Goal: Task Accomplishment & Management: Manage account settings

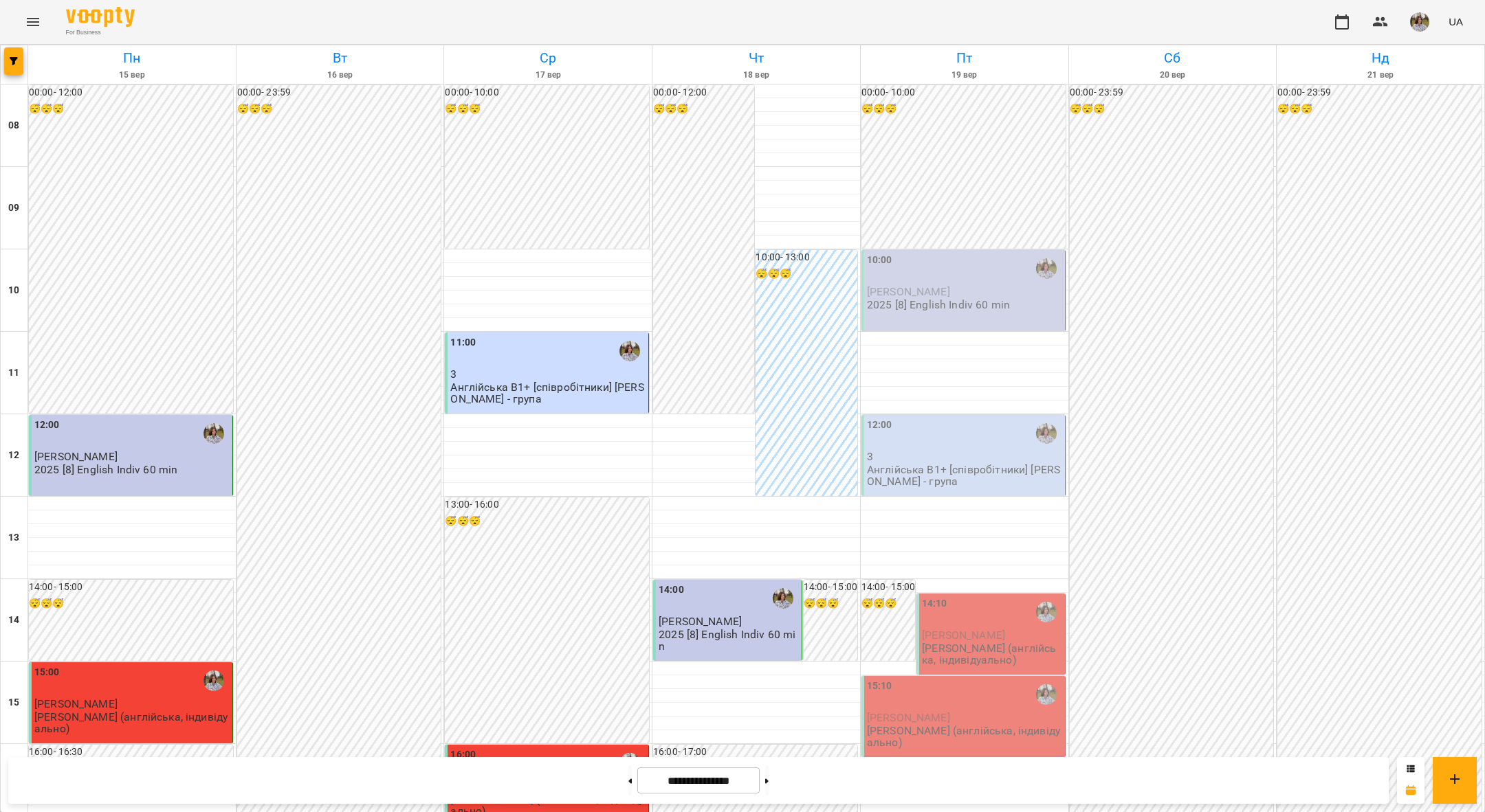
click at [914, 285] on span "[PERSON_NAME]" at bounding box center [908, 292] width 84 height 13
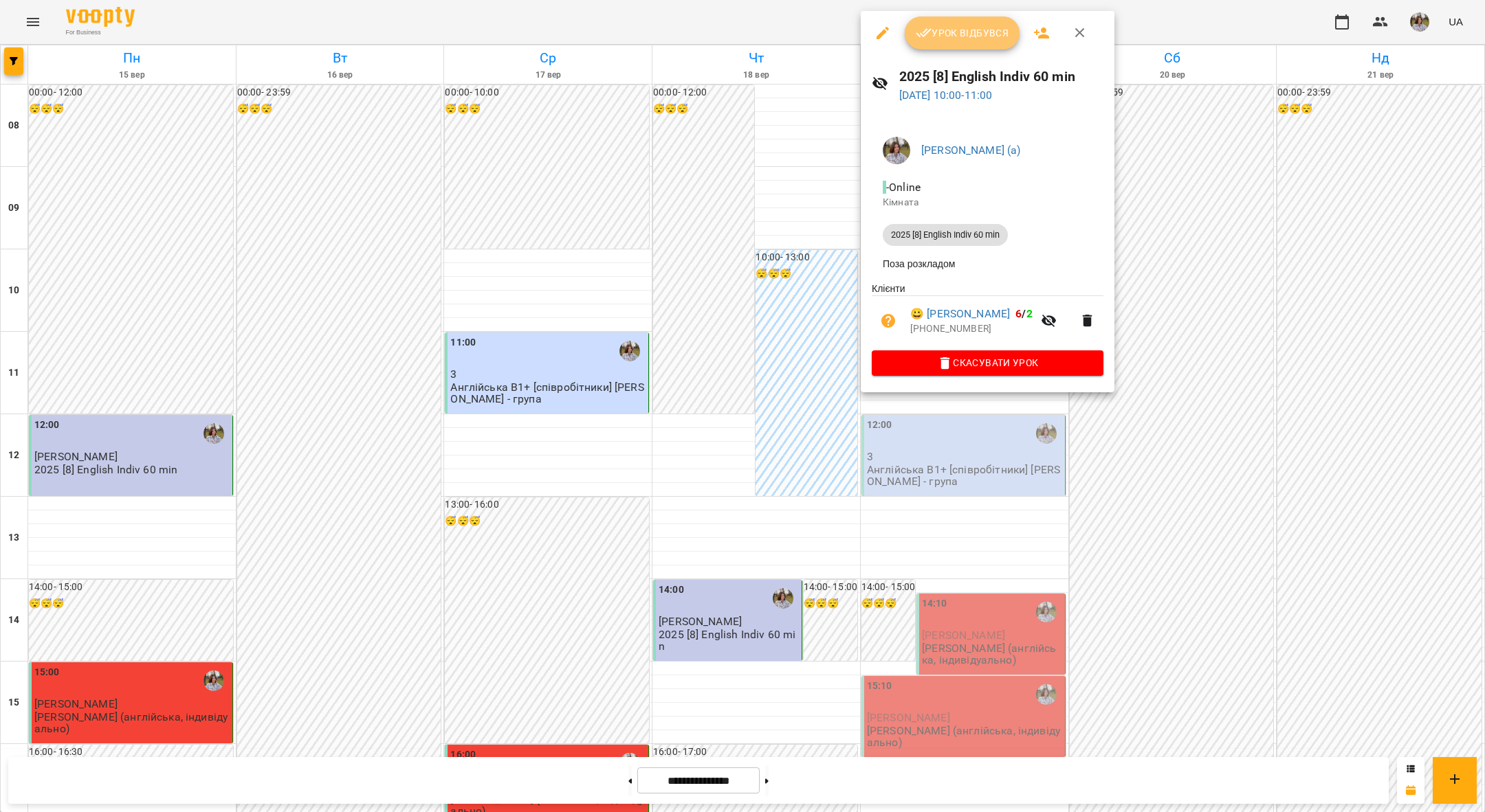
click at [990, 40] on span "Урок відбувся" at bounding box center [962, 33] width 94 height 16
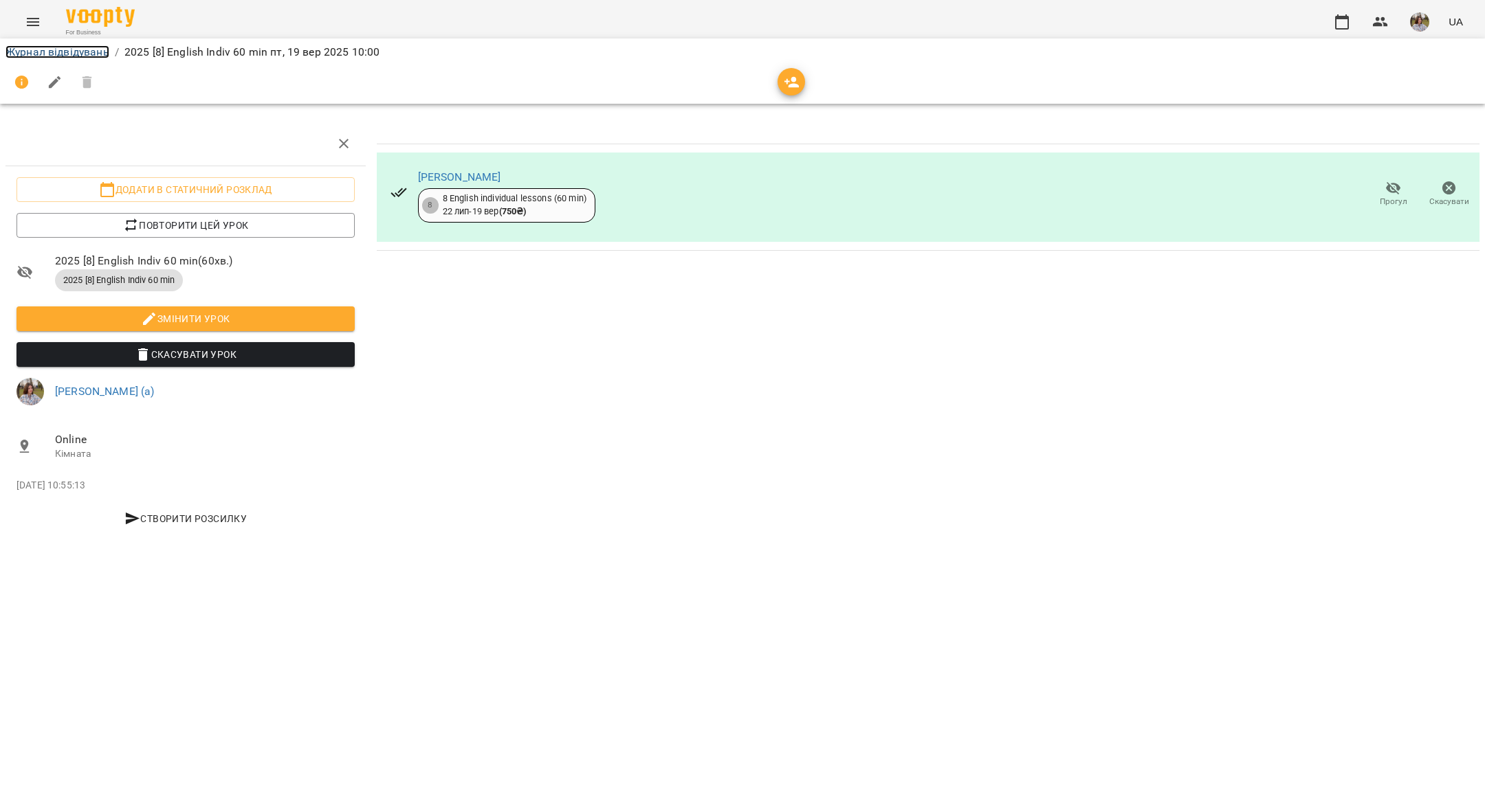
click at [45, 46] on link "Журнал відвідувань" at bounding box center [57, 52] width 103 height 13
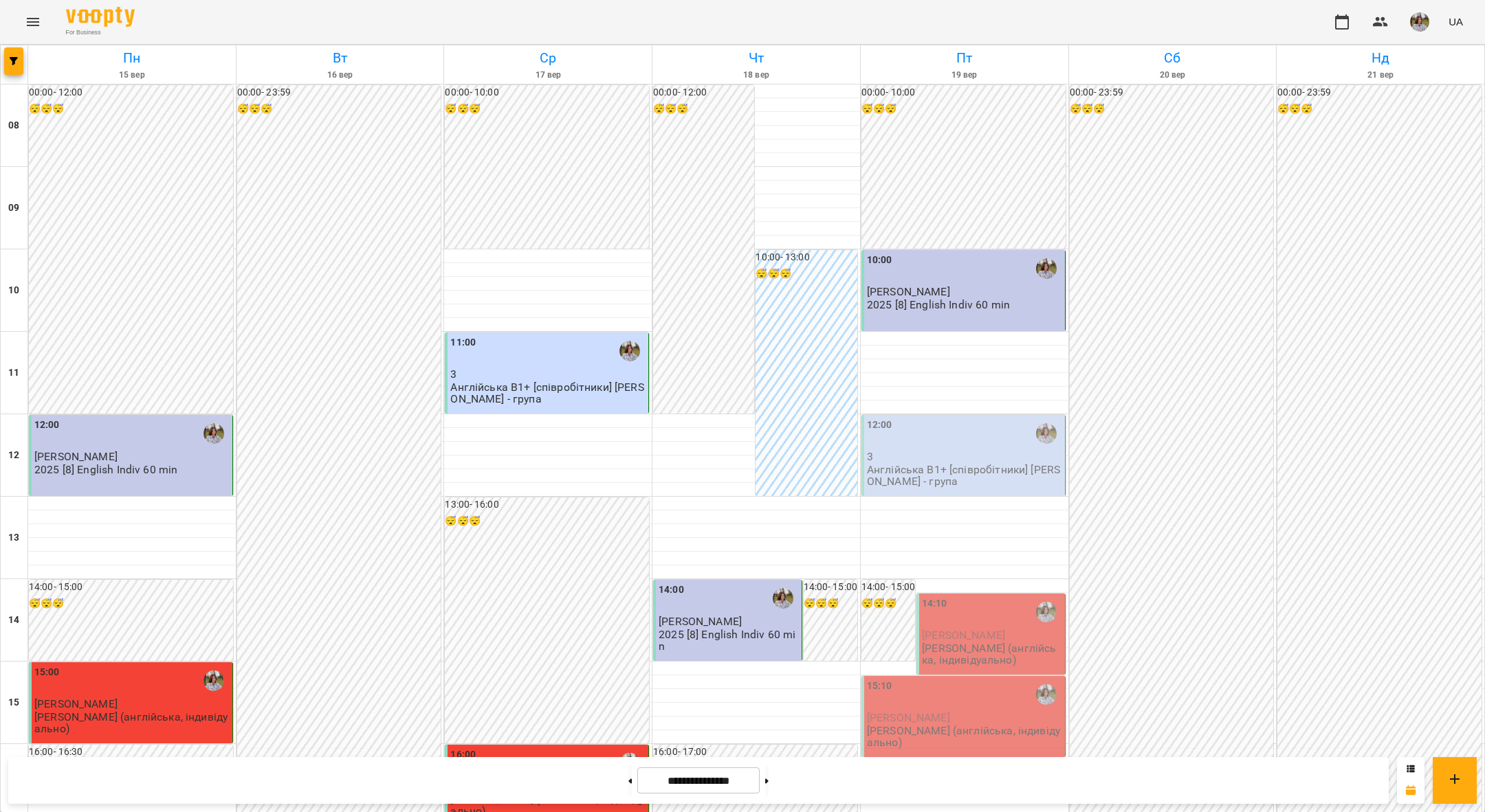
scroll to position [272, 0]
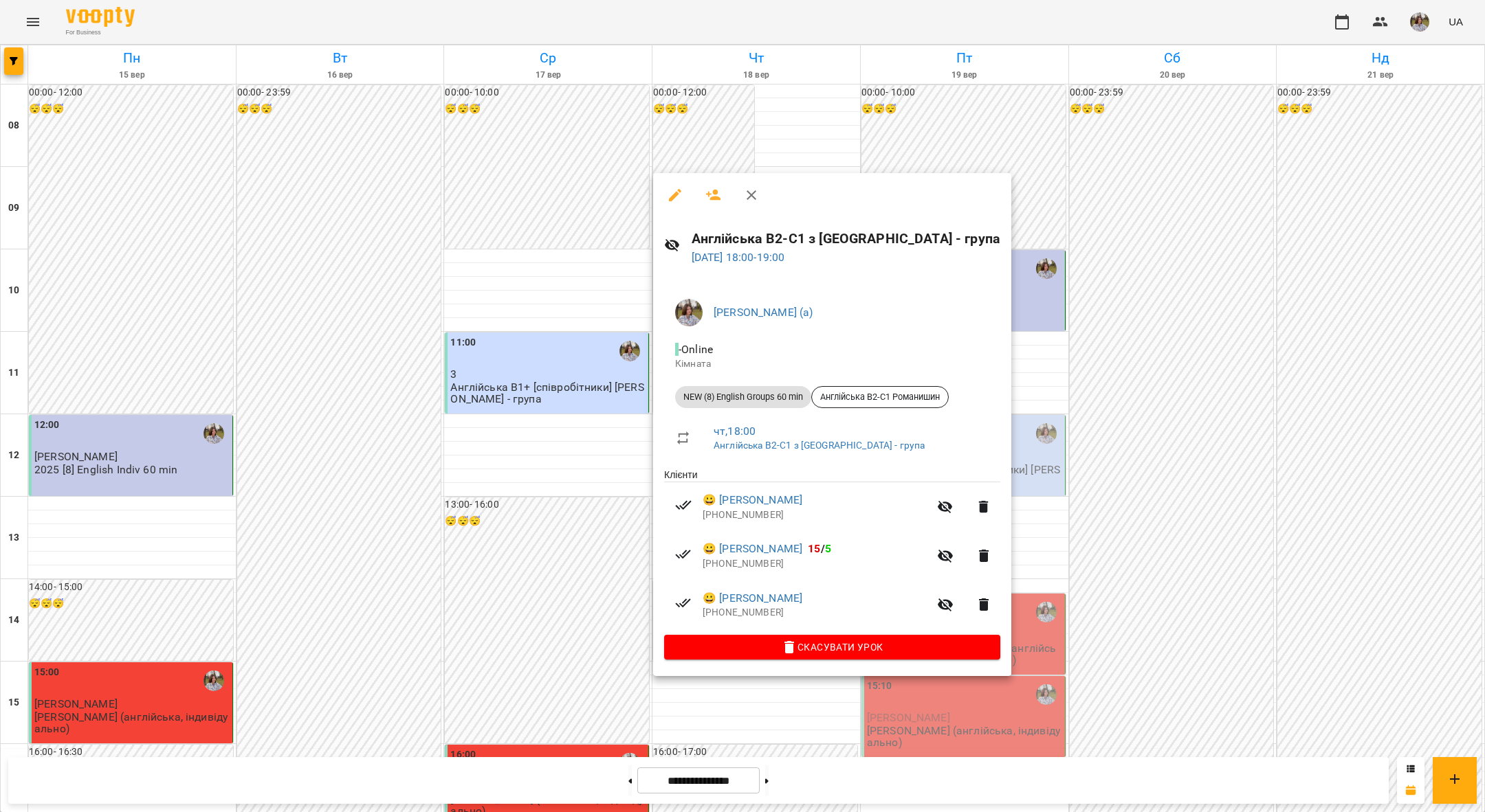
click at [512, 390] on div at bounding box center [742, 406] width 1485 height 812
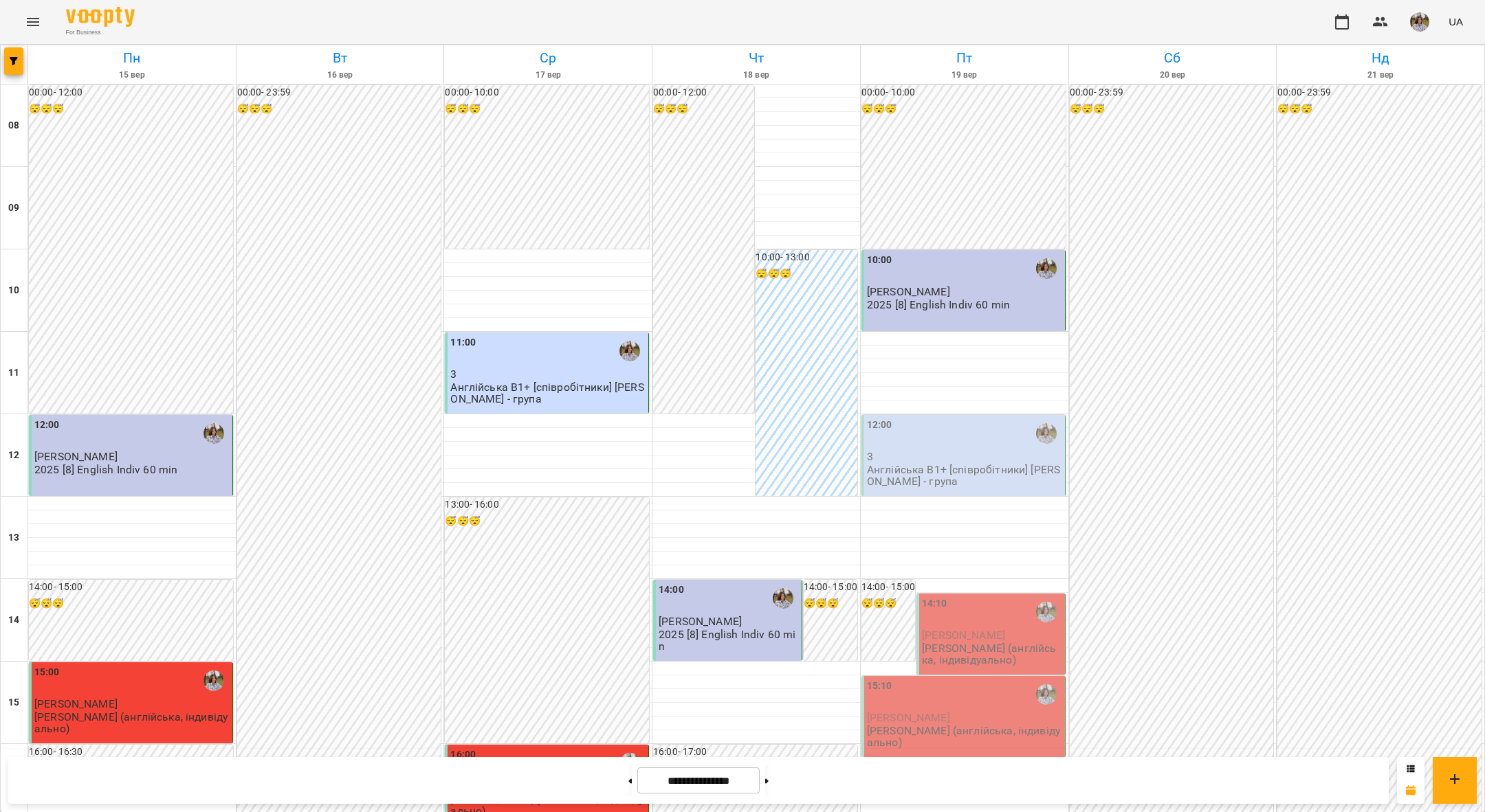
scroll to position [56, 0]
